Goal: Navigation & Orientation: Find specific page/section

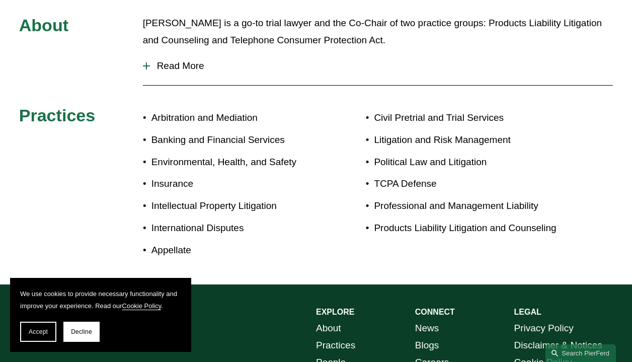
scroll to position [561, 0]
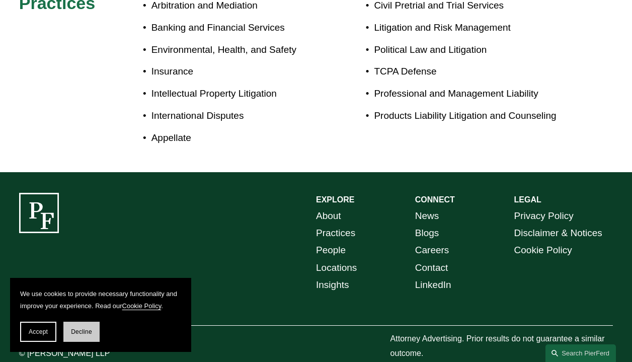
click at [73, 333] on span "Decline" at bounding box center [81, 331] width 21 height 7
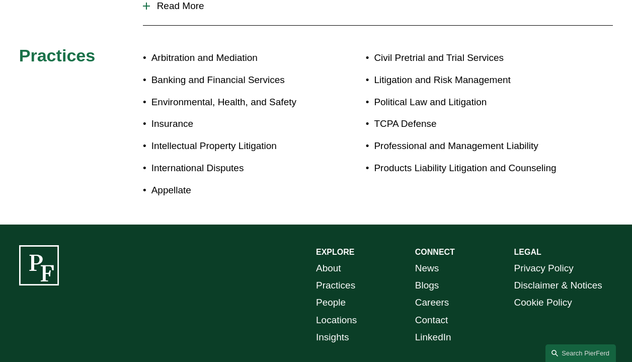
scroll to position [496, 0]
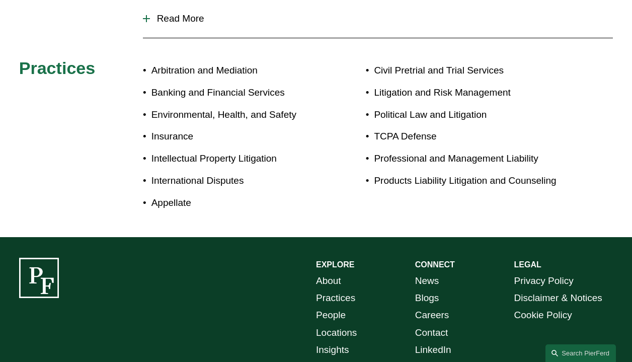
click at [333, 272] on link "About" at bounding box center [328, 280] width 25 height 17
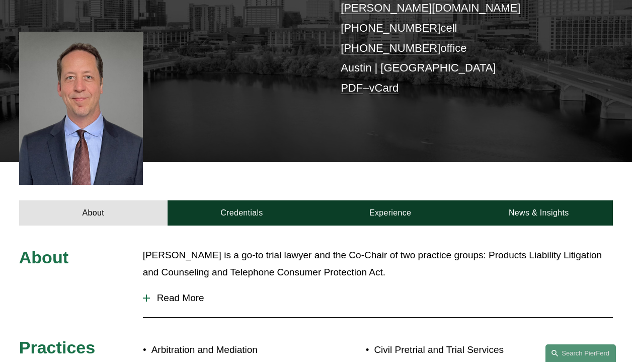
scroll to position [222, 0]
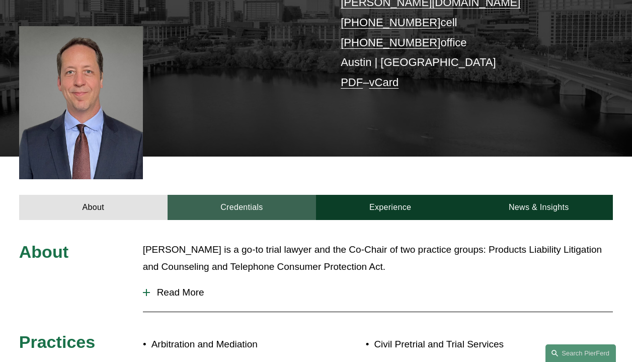
click at [288, 195] on link "Credentials" at bounding box center [242, 208] width 148 height 26
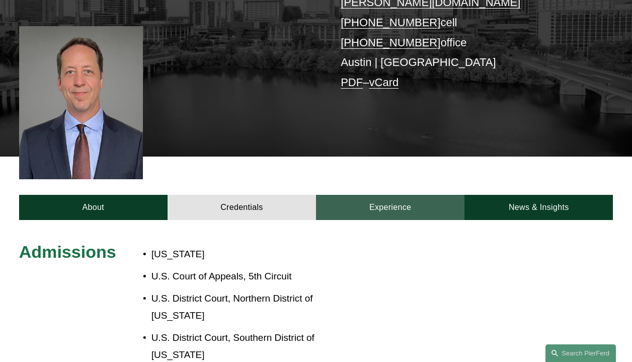
click at [380, 197] on link "Experience" at bounding box center [390, 208] width 148 height 26
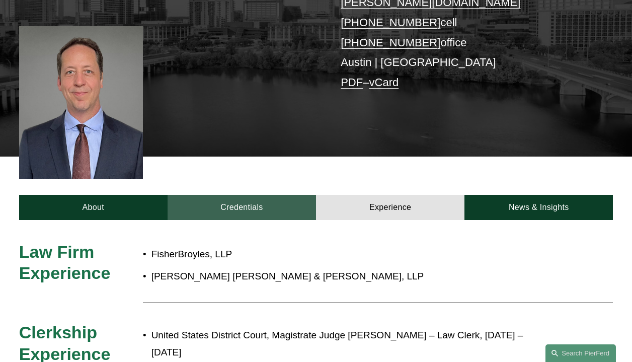
click at [256, 196] on link "Credentials" at bounding box center [242, 208] width 148 height 26
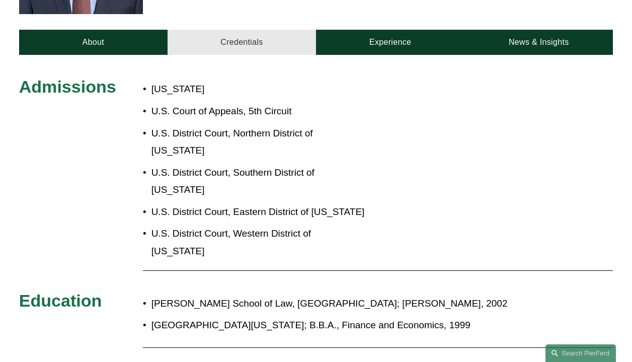
scroll to position [388, 0]
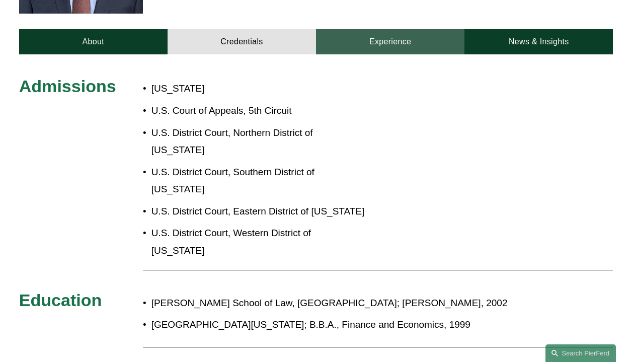
click at [380, 29] on link "Experience" at bounding box center [390, 42] width 148 height 26
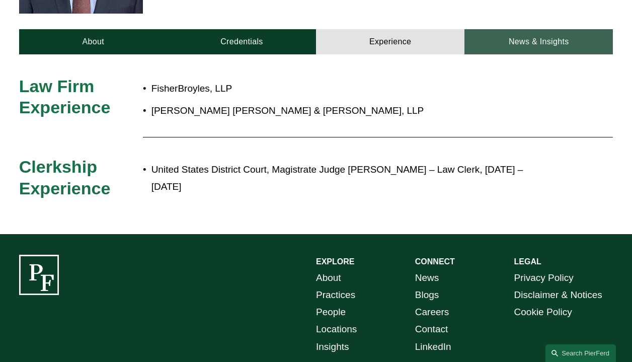
click at [505, 29] on link "News & Insights" at bounding box center [538, 42] width 148 height 26
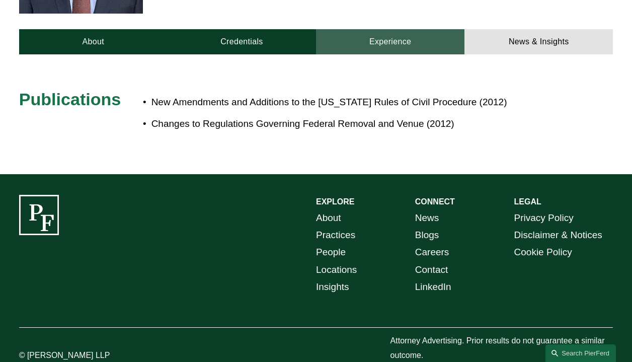
click at [410, 29] on link "Experience" at bounding box center [390, 42] width 148 height 26
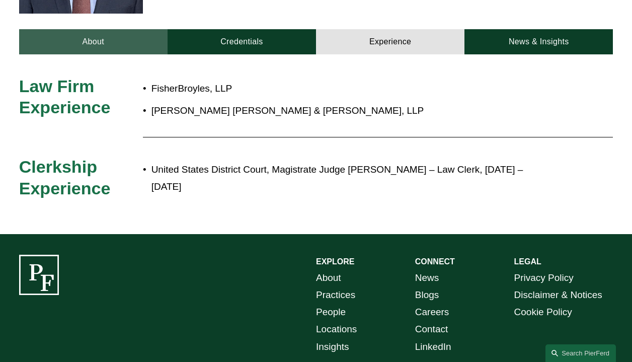
click at [95, 29] on link "About" at bounding box center [93, 42] width 148 height 26
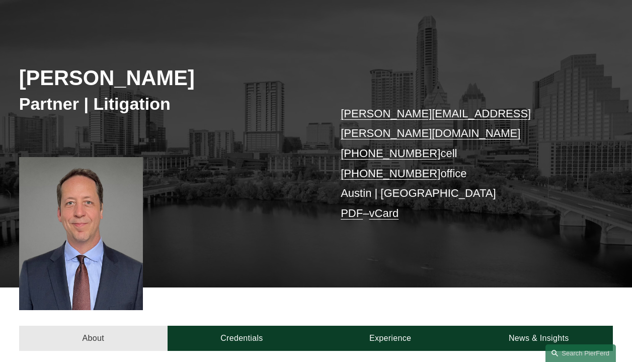
scroll to position [0, 0]
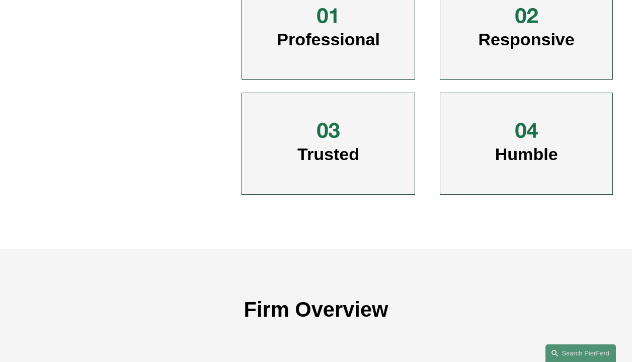
scroll to position [503, 0]
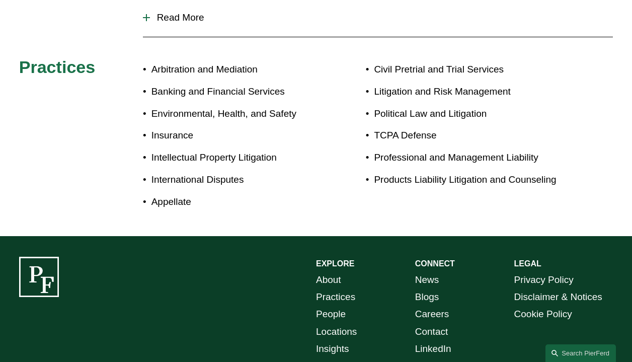
scroll to position [561, 0]
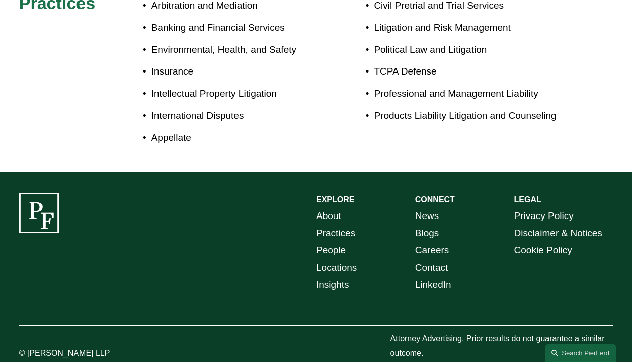
click at [340, 259] on link "Locations" at bounding box center [336, 267] width 41 height 17
